Goal: Task Accomplishment & Management: Use online tool/utility

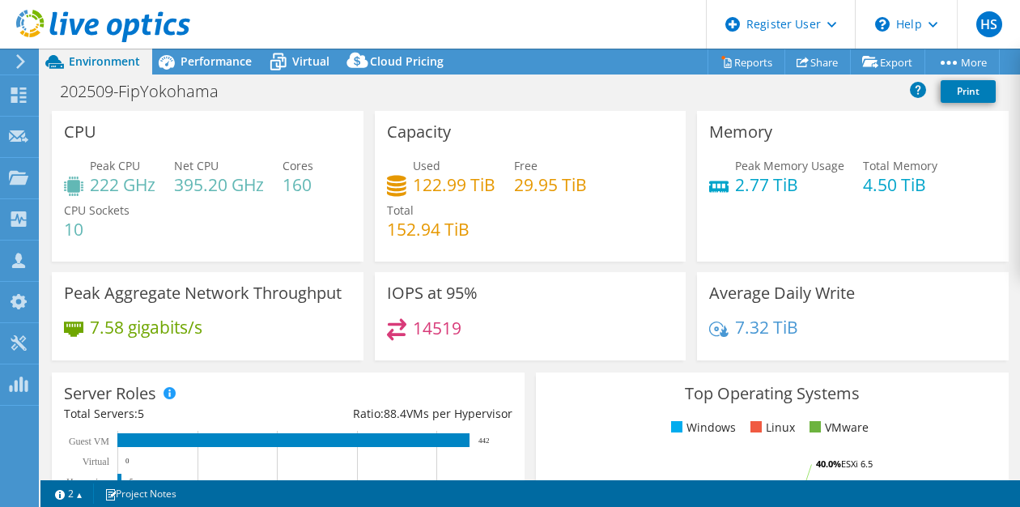
select select "[GEOGRAPHIC_DATA]"
select select "USD"
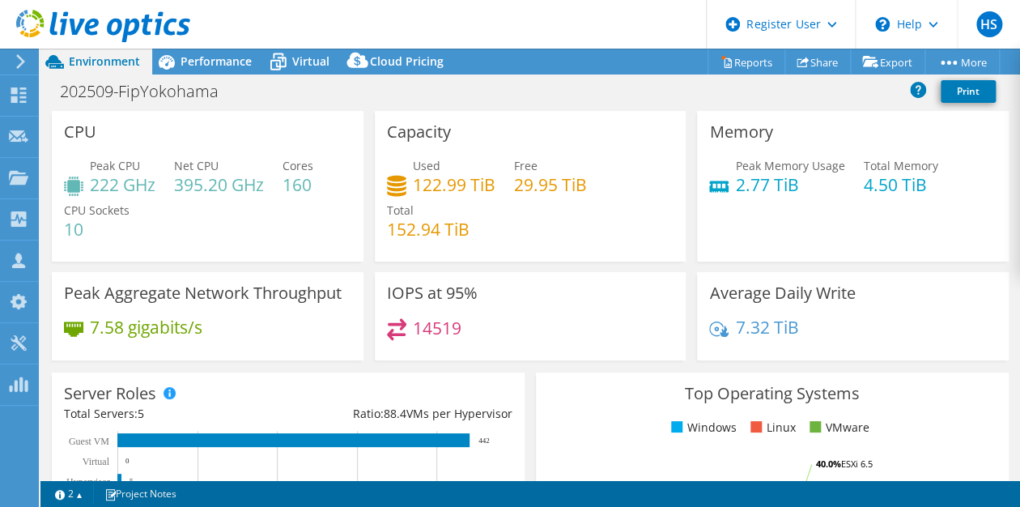
scroll to position [45, 0]
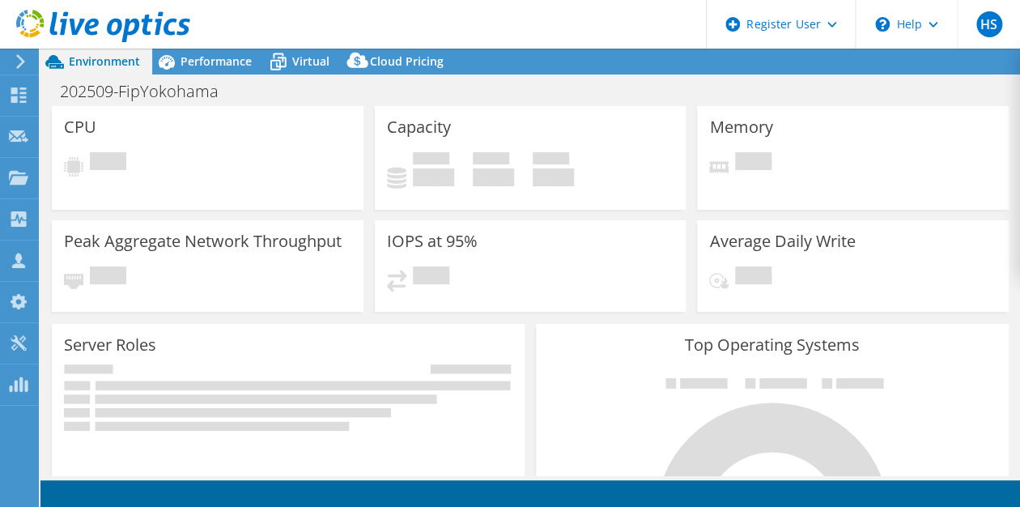
select select "[GEOGRAPHIC_DATA]"
